Goal: Task Accomplishment & Management: Use online tool/utility

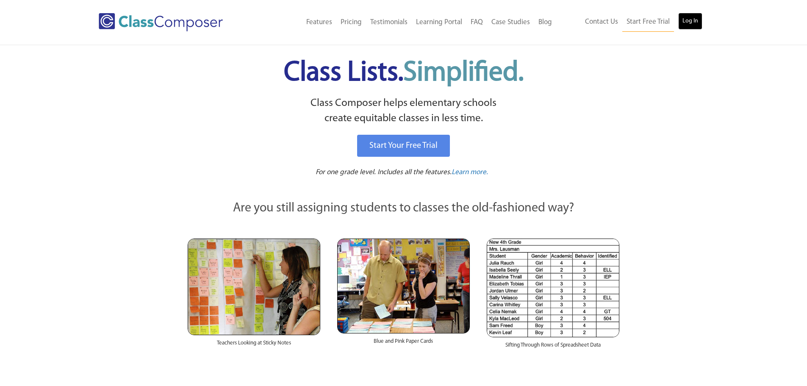
click at [700, 19] on link "Log In" at bounding box center [690, 21] width 24 height 17
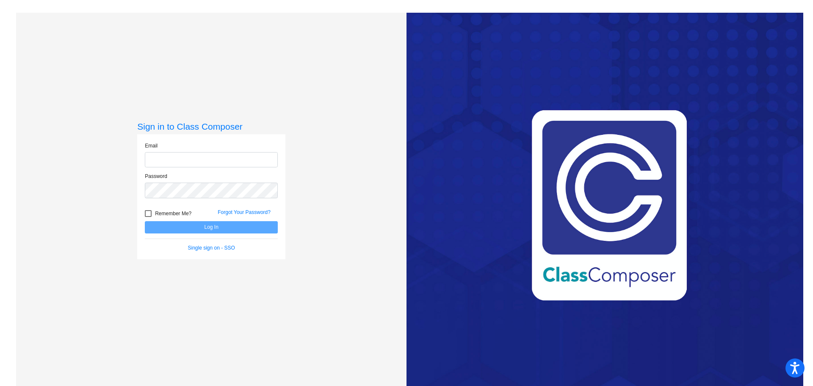
type input "dsimpson@mail.meridian223.org"
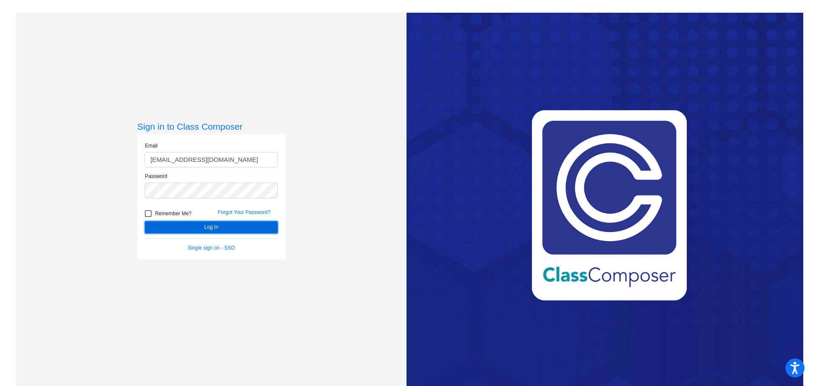
click at [199, 224] on button "Log In" at bounding box center [211, 227] width 133 height 12
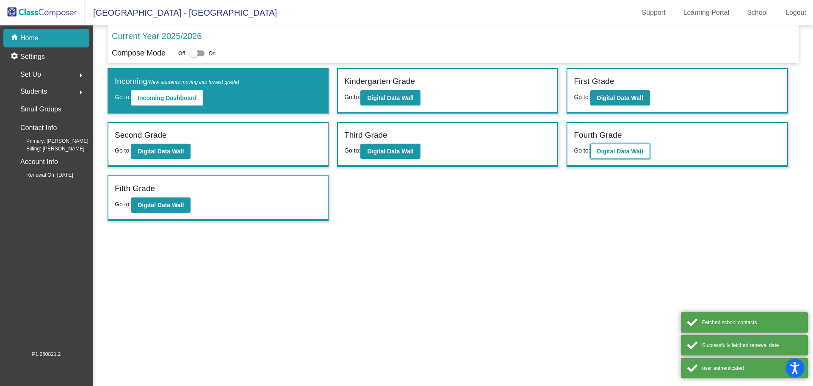
click at [625, 152] on b "Digital Data Wall" at bounding box center [620, 151] width 46 height 7
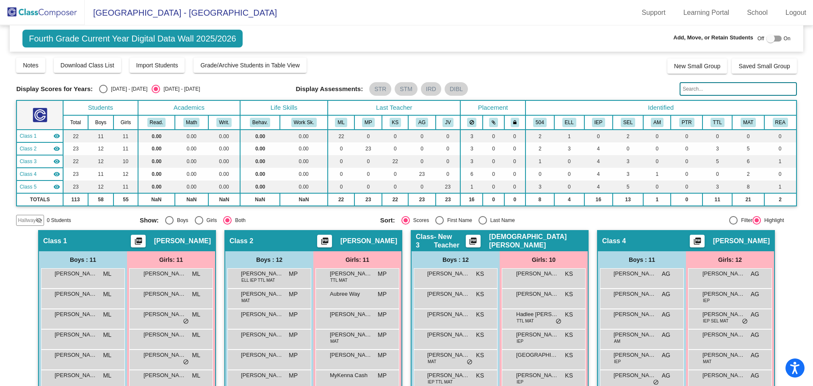
click at [732, 88] on input "text" at bounding box center [738, 89] width 117 height 14
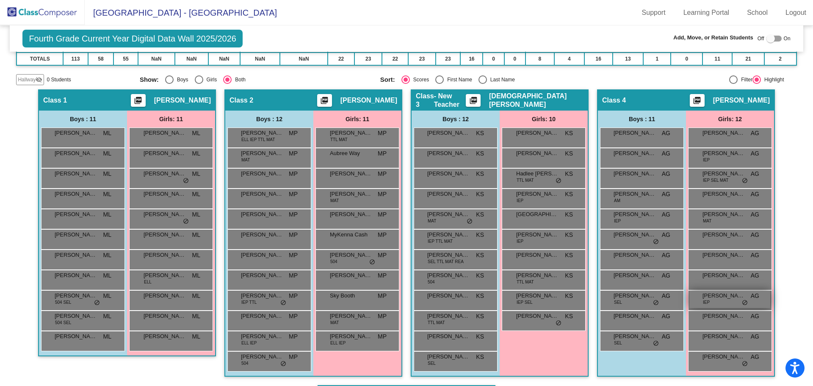
scroll to position [139, 0]
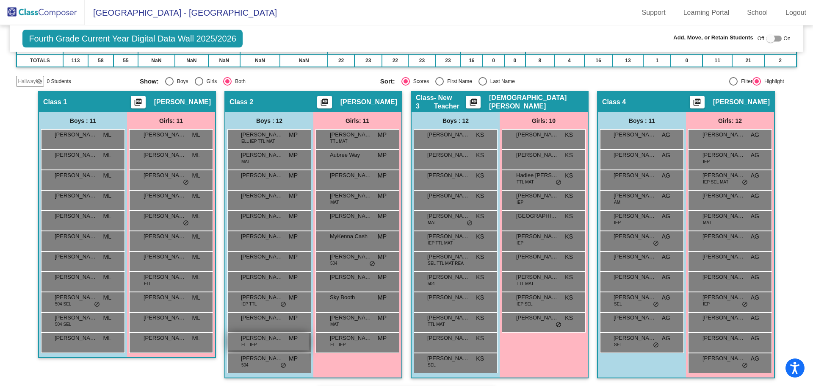
type input "raul"
click at [272, 348] on div "Regulo Rivera ELL IEP MP lock do_not_disturb_alt" at bounding box center [268, 341] width 81 height 17
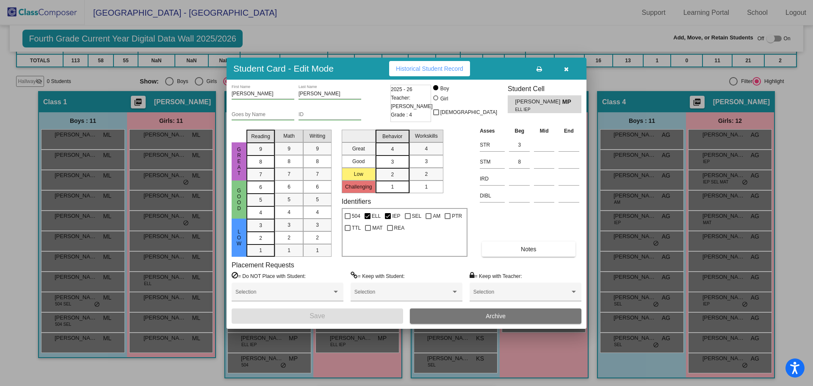
click at [587, 5] on div at bounding box center [406, 193] width 813 height 386
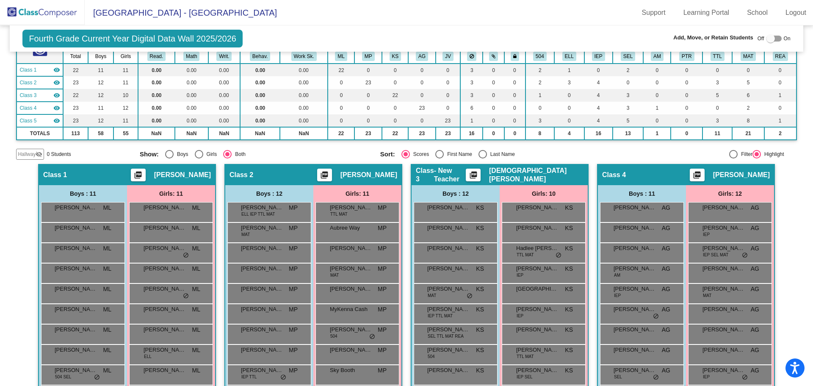
scroll to position [0, 0]
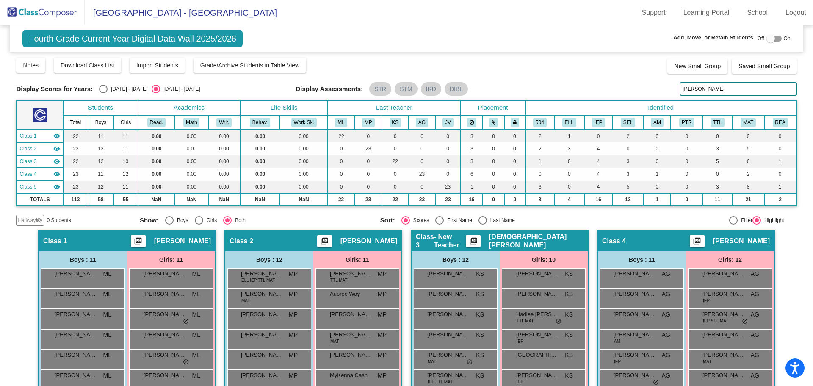
drag, startPoint x: 693, startPoint y: 91, endPoint x: 660, endPoint y: 91, distance: 32.6
click at [660, 91] on div "Display Scores for Years: 2024 - 2025 2025 - 2026 Display Assessments: STR STM …" at bounding box center [406, 89] width 781 height 14
click at [51, 11] on img at bounding box center [42, 12] width 85 height 25
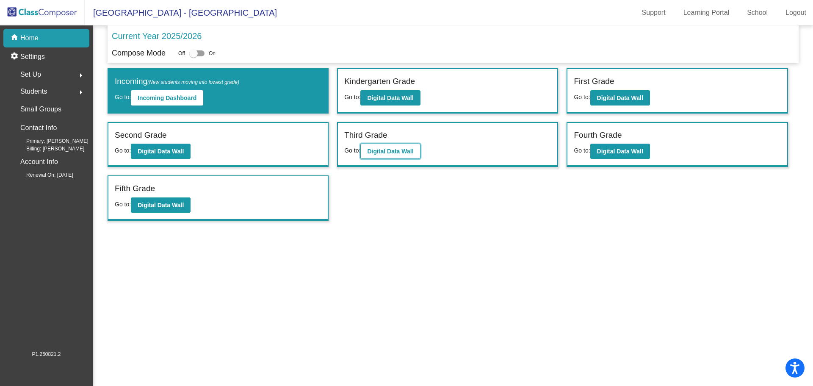
click at [393, 152] on b "Digital Data Wall" at bounding box center [390, 151] width 46 height 7
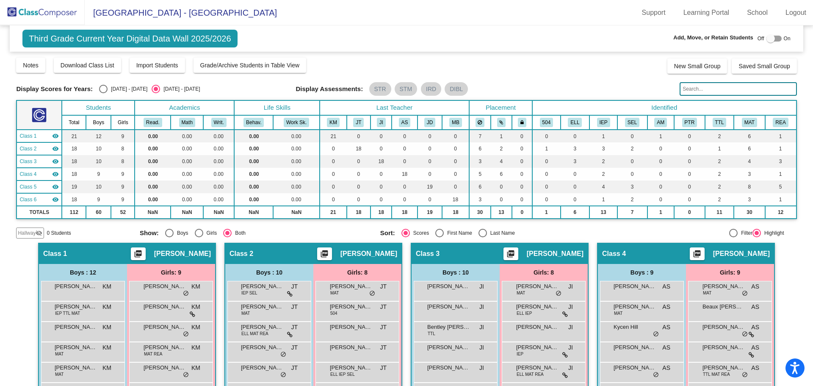
click at [690, 91] on input "text" at bounding box center [738, 89] width 117 height 14
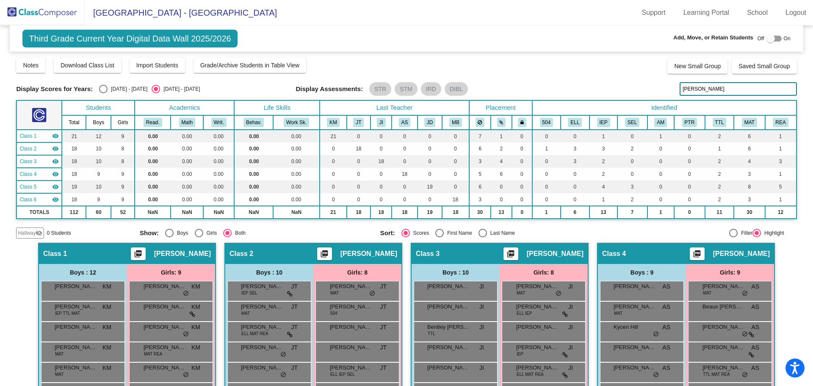
drag, startPoint x: 694, startPoint y: 90, endPoint x: 607, endPoint y: 44, distance: 99.1
click at [612, 60] on div "Display Scores for Years: 2024 - 2025 2025 - 2026 Grade/Archive Students in Tab…" at bounding box center [406, 148] width 781 height 182
type input "isma"
drag, startPoint x: 17, startPoint y: 13, endPoint x: 18, endPoint y: 18, distance: 5.7
click at [17, 14] on img at bounding box center [42, 12] width 85 height 25
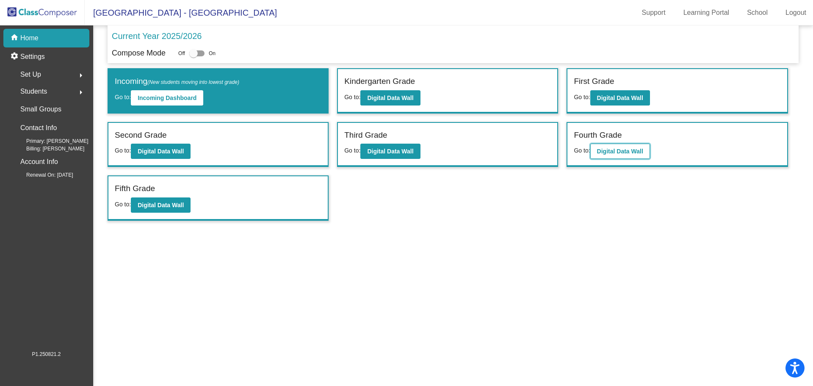
click at [628, 149] on b "Digital Data Wall" at bounding box center [620, 151] width 46 height 7
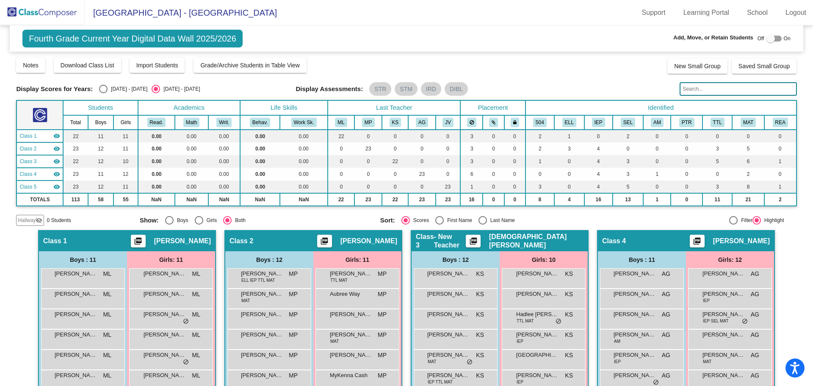
click at [712, 90] on input "text" at bounding box center [738, 89] width 117 height 14
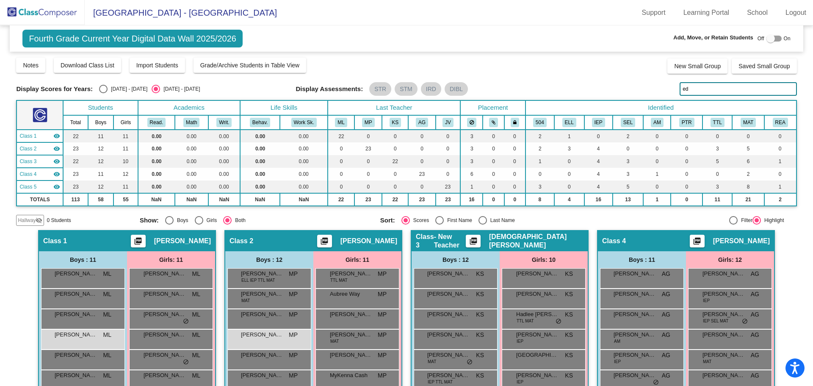
drag, startPoint x: 702, startPoint y: 88, endPoint x: 645, endPoint y: 91, distance: 56.8
click at [646, 91] on div "Display Scores for Years: 2024 - 2025 2025 - 2026 Display Assessments: STR STM …" at bounding box center [406, 89] width 781 height 14
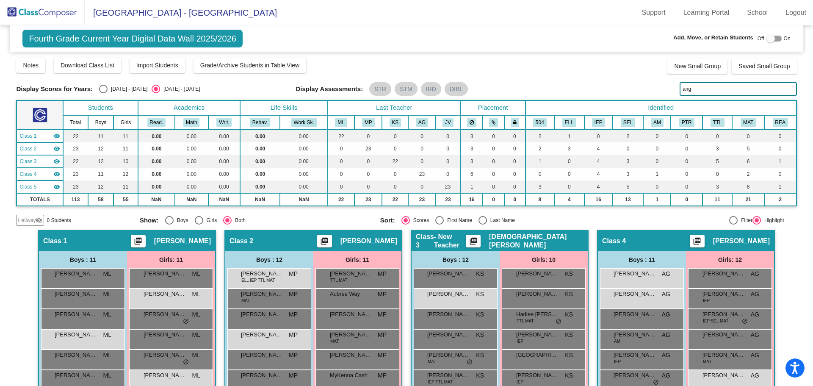
type input "ange"
